Goal: Task Accomplishment & Management: Manage account settings

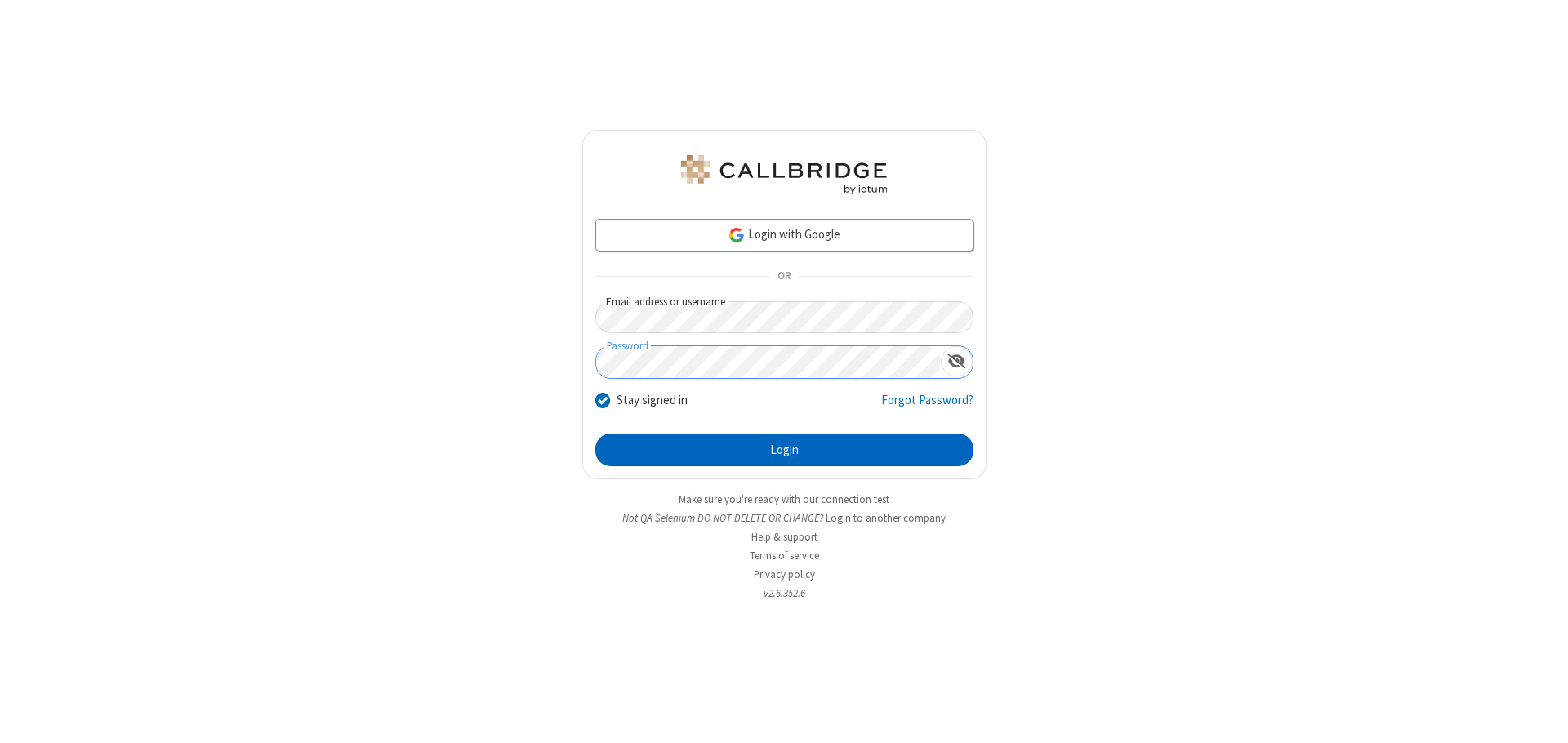
click at [784, 450] on button "Login" at bounding box center [784, 450] width 378 height 33
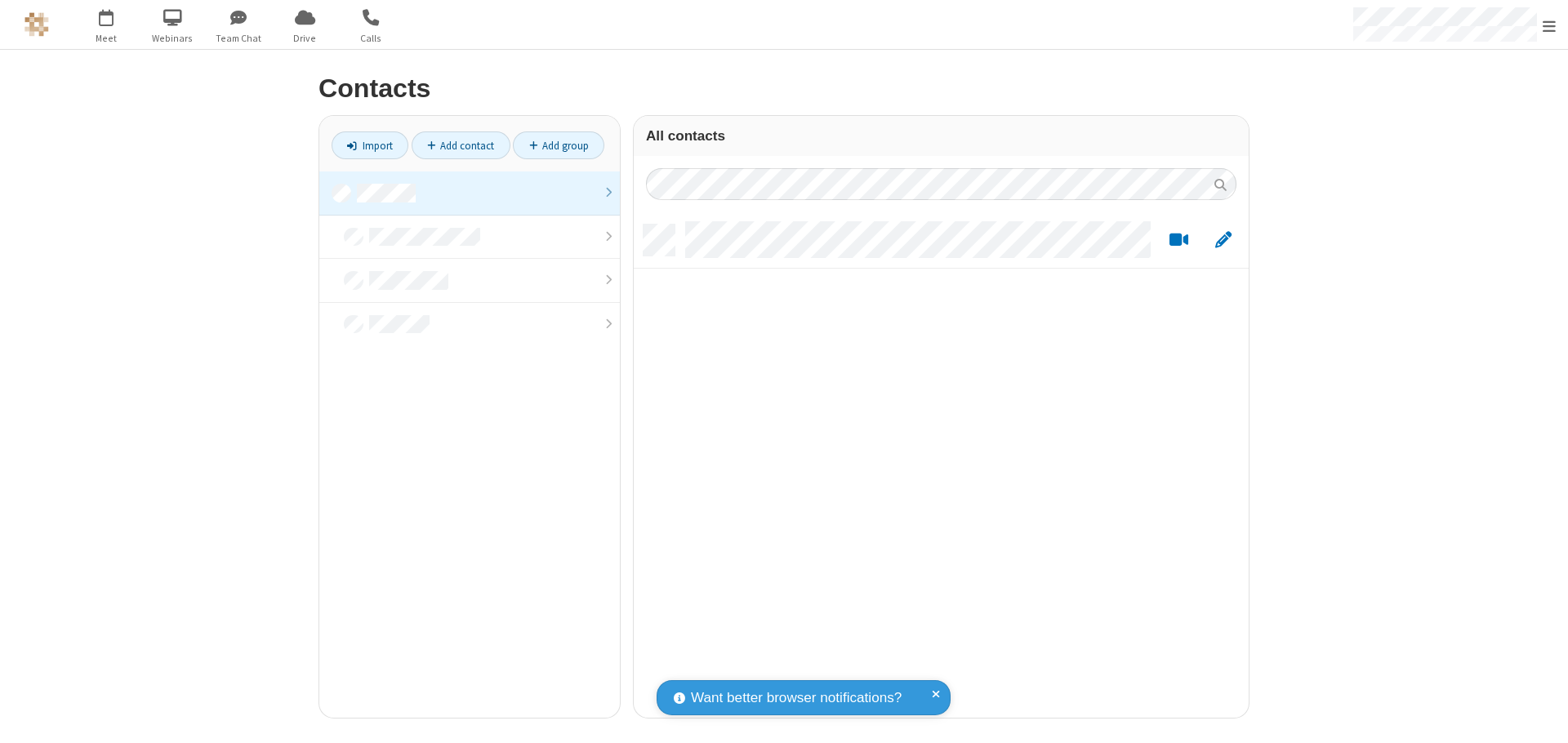
click at [469, 193] on link at bounding box center [470, 193] width 301 height 44
click at [461, 146] on link "Add contact" at bounding box center [461, 146] width 99 height 28
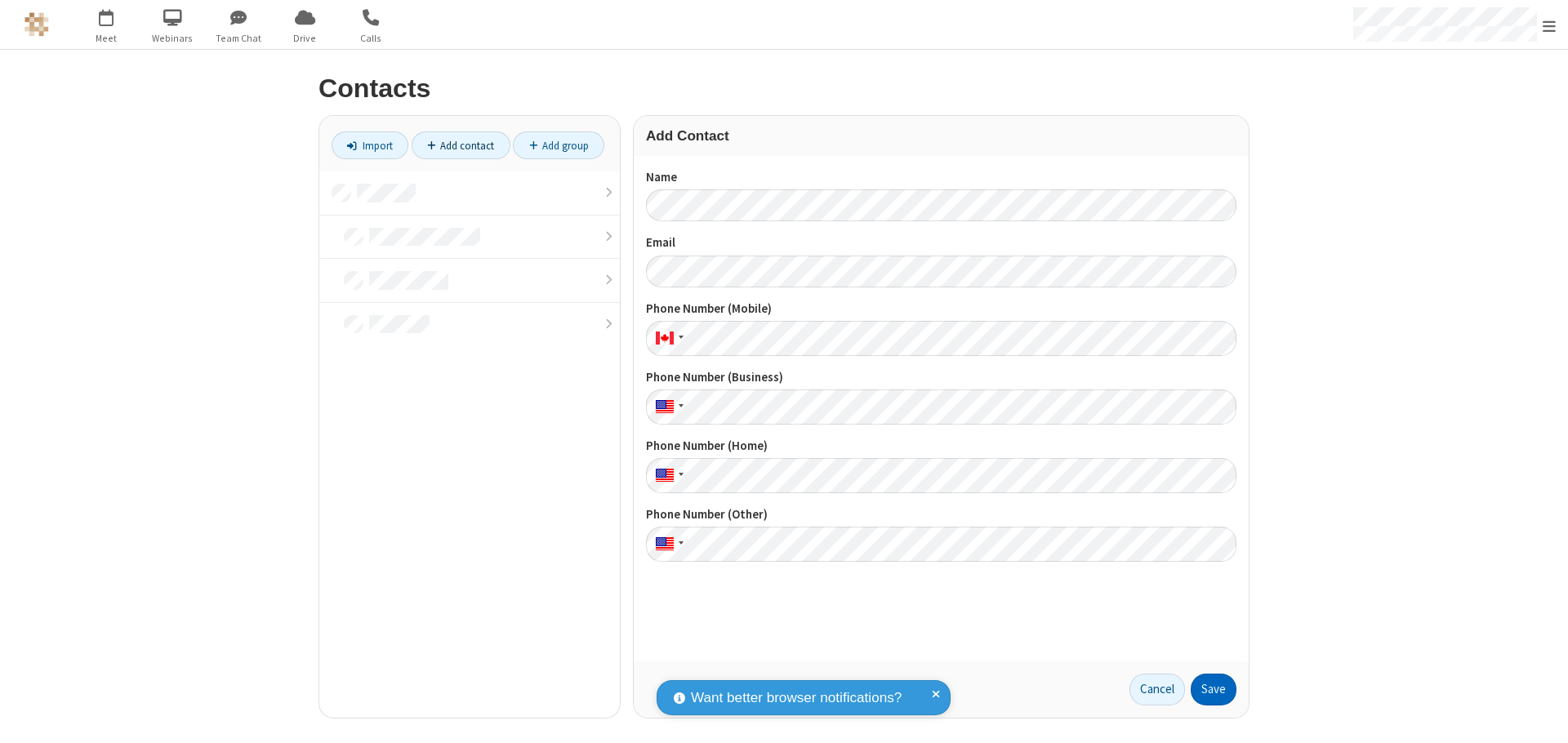
click at [1214, 690] on button "Save" at bounding box center [1213, 690] width 46 height 33
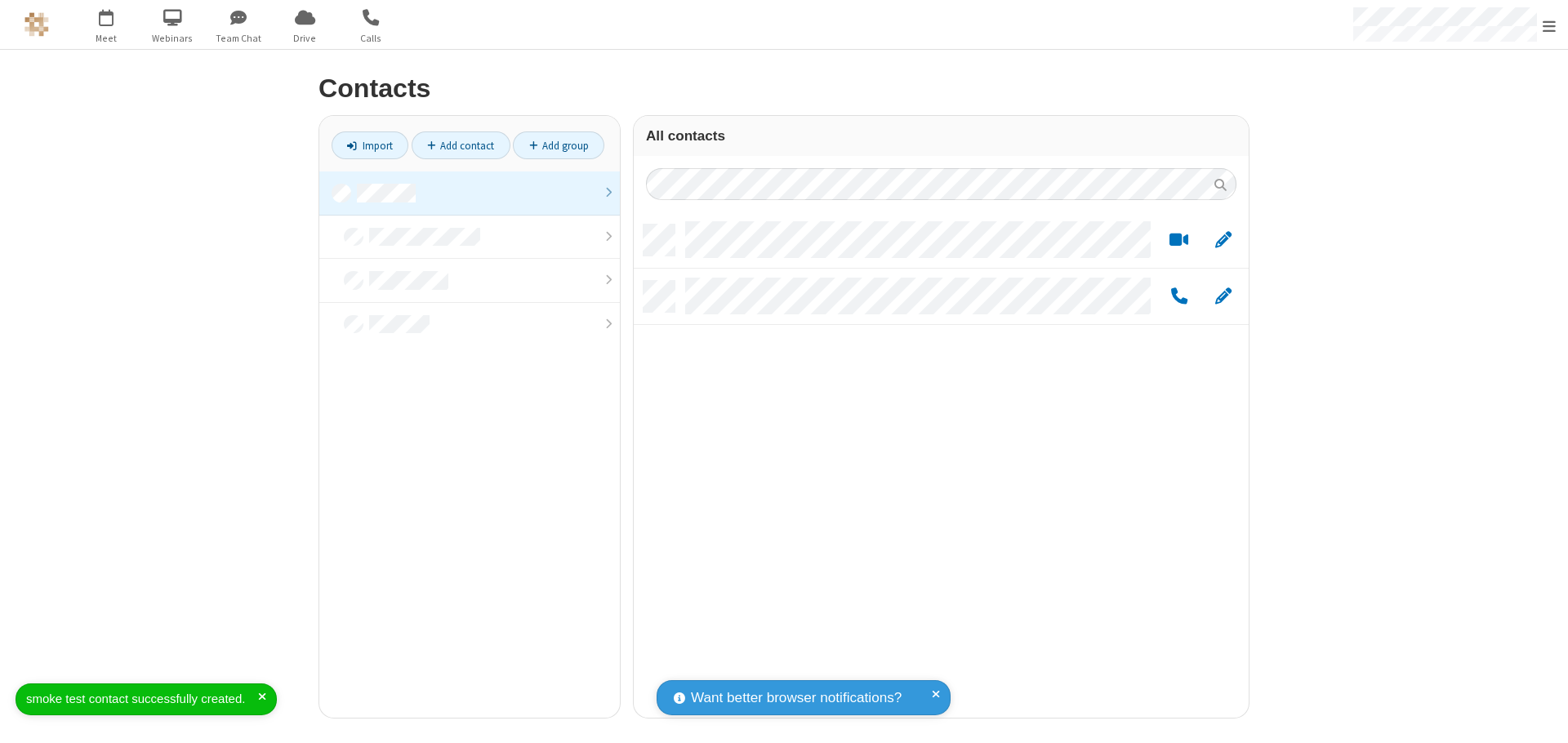
scroll to position [493, 603]
